Goal: Browse casually

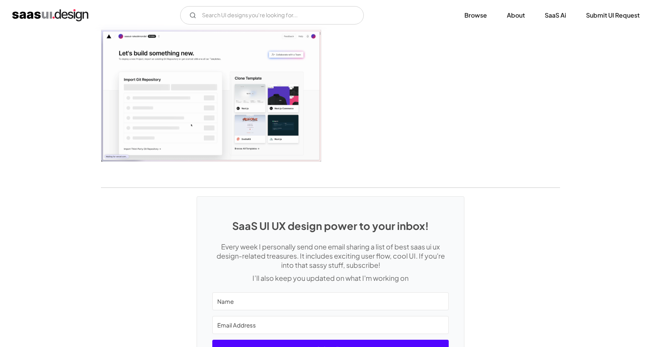
scroll to position [2023, 0]
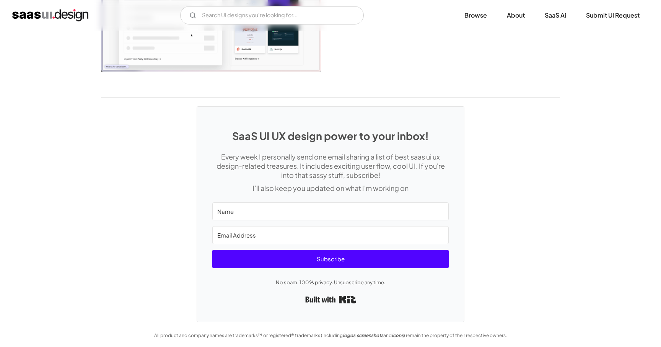
click at [47, 22] on div "V7 Labs Gen AI Application Design Best-in-class data labeling tool. GenAI Close…" at bounding box center [330, 15] width 637 height 18
click at [48, 13] on img "home" at bounding box center [50, 15] width 76 height 12
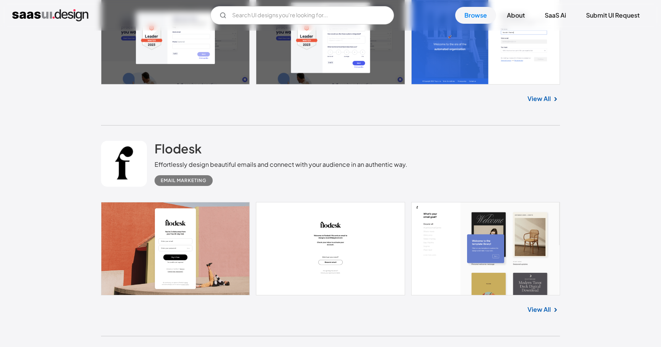
scroll to position [1326, 0]
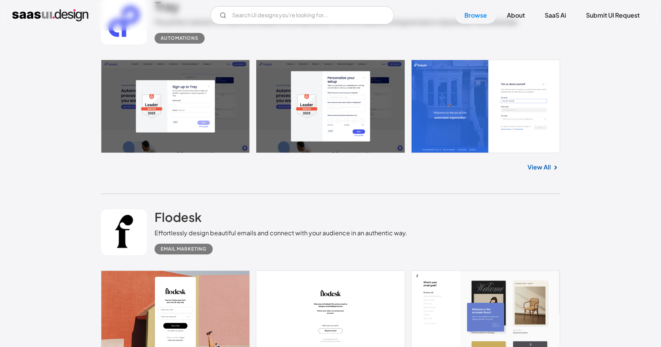
click at [155, 94] on link at bounding box center [330, 106] width 459 height 93
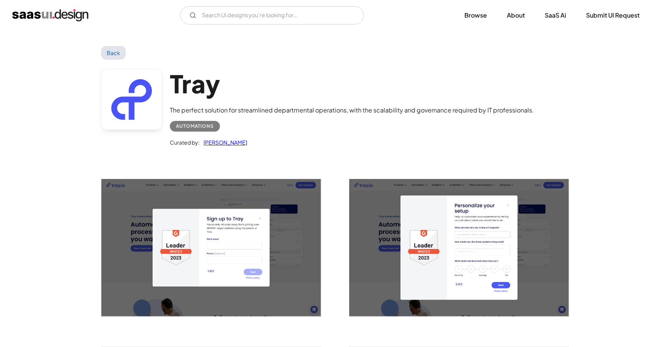
click at [236, 239] on img "open lightbox" at bounding box center [211, 247] width 220 height 137
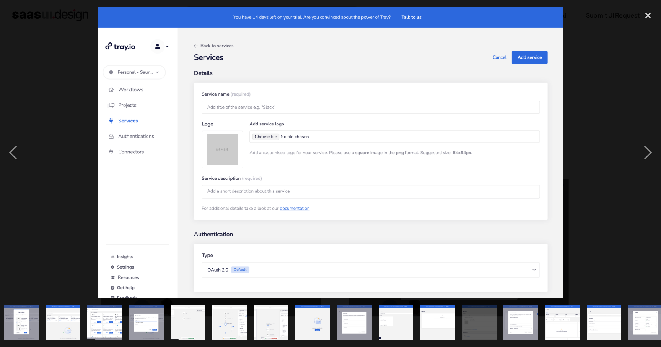
scroll to position [0, 178]
